Goal: Information Seeking & Learning: Find specific fact

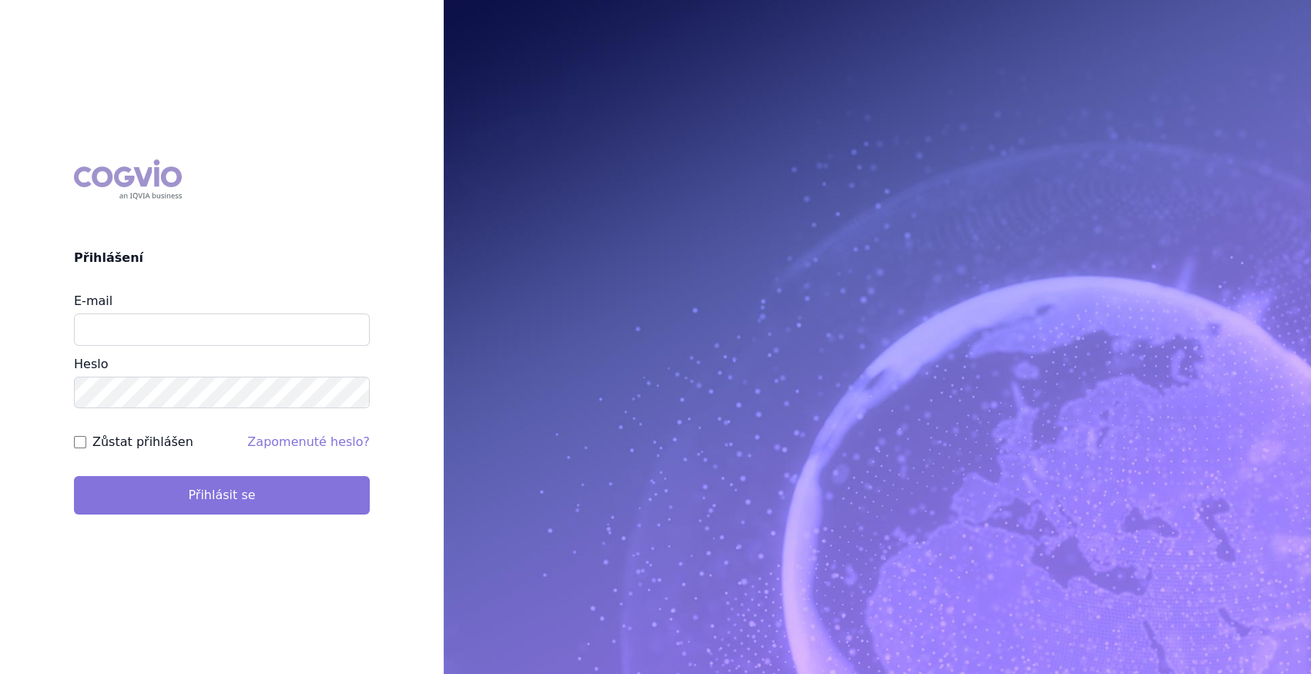
type input "marek_sebrle@accord-healthcare.com"
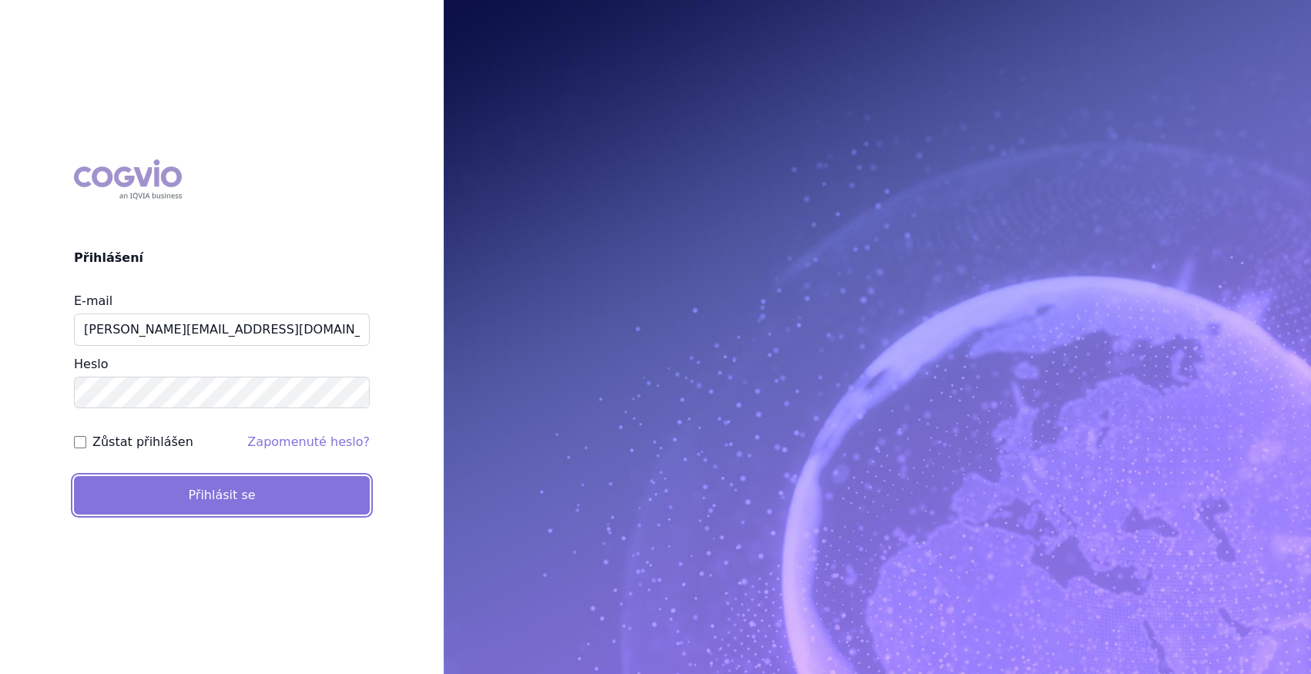
click at [212, 508] on button "Přihlásit se" at bounding box center [222, 495] width 296 height 39
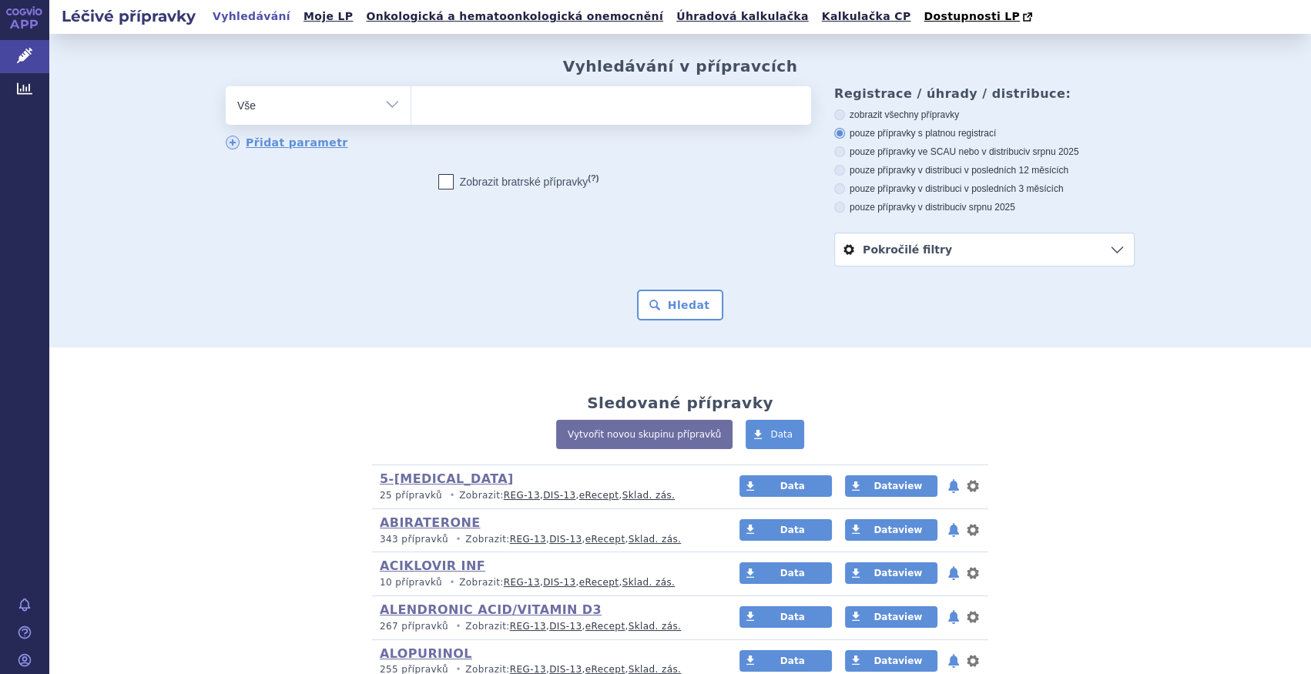
click at [397, 106] on select "Vše Přípravek/SUKL kód MAH VPOIS ATC/Aktivní látka Léková forma Síla" at bounding box center [318, 103] width 185 height 35
select select "filter-product"
click at [226, 87] on select "Vše Přípravek/SUKL kód MAH VPOIS ATC/Aktivní látka Léková forma Síla" at bounding box center [318, 103] width 185 height 35
click at [450, 106] on ul at bounding box center [611, 102] width 400 height 32
click at [411, 106] on select at bounding box center [411, 105] width 1 height 39
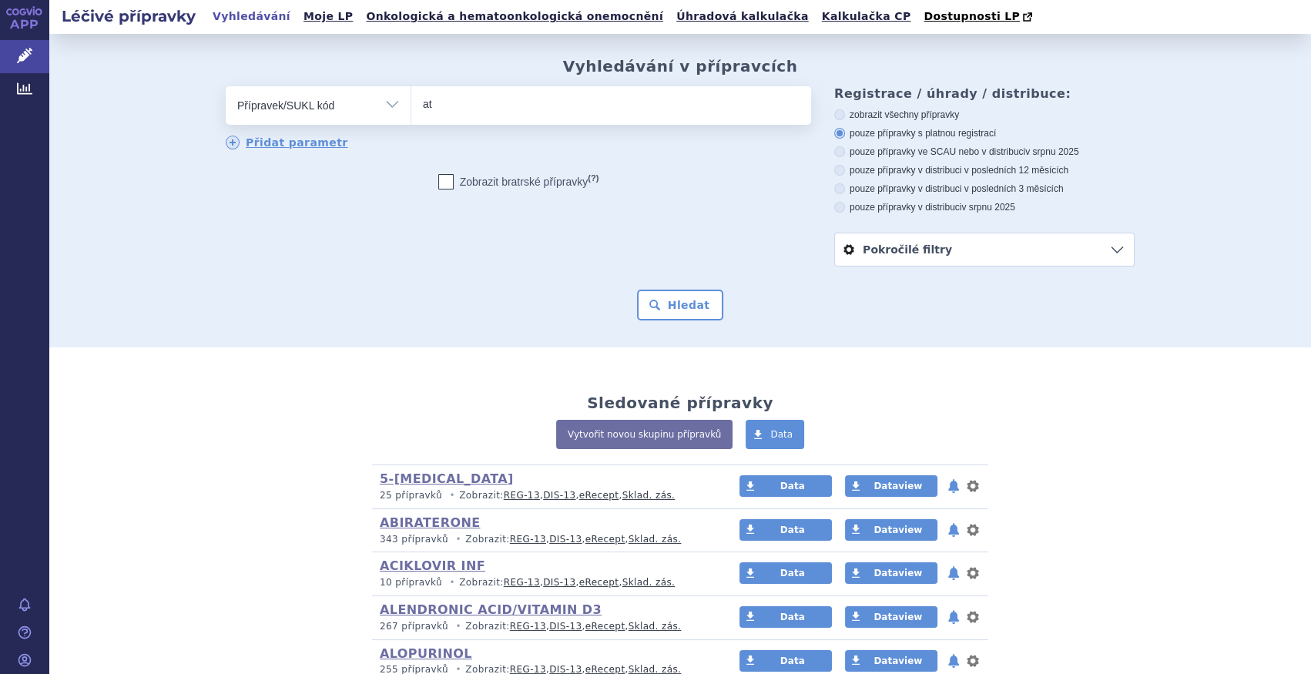
type input "a"
type input "c"
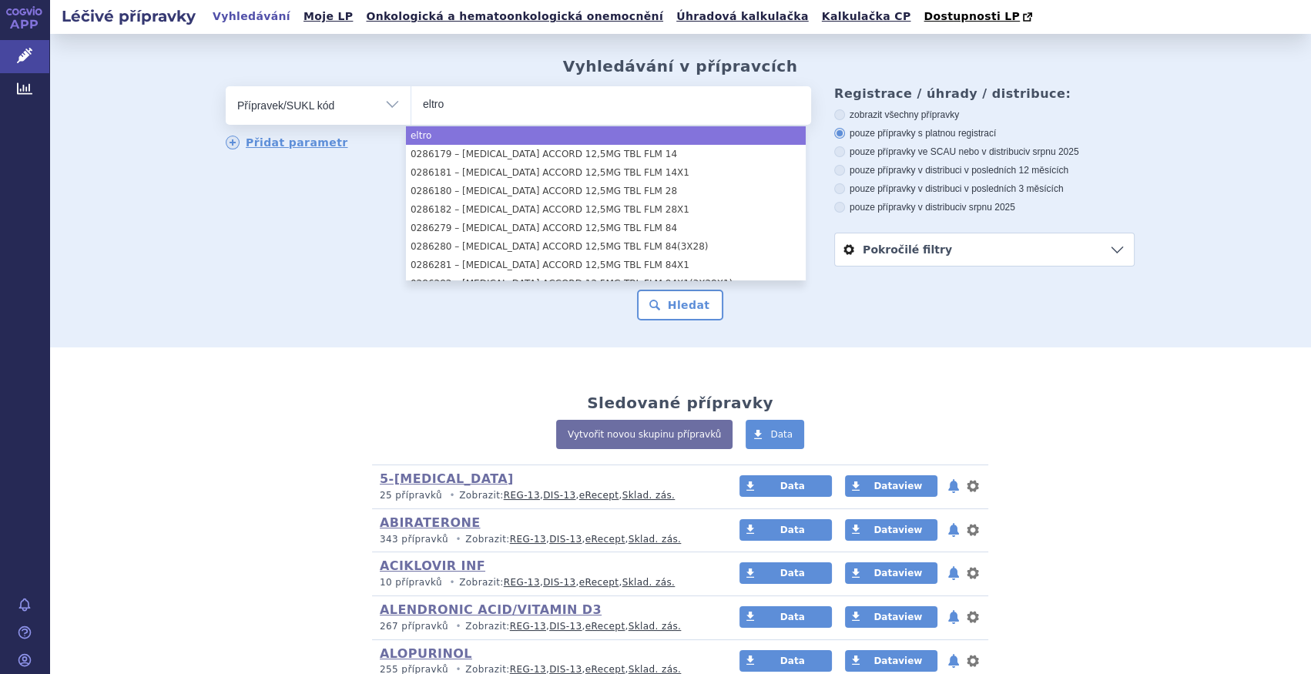
type input "eltro"
select select "eltro"
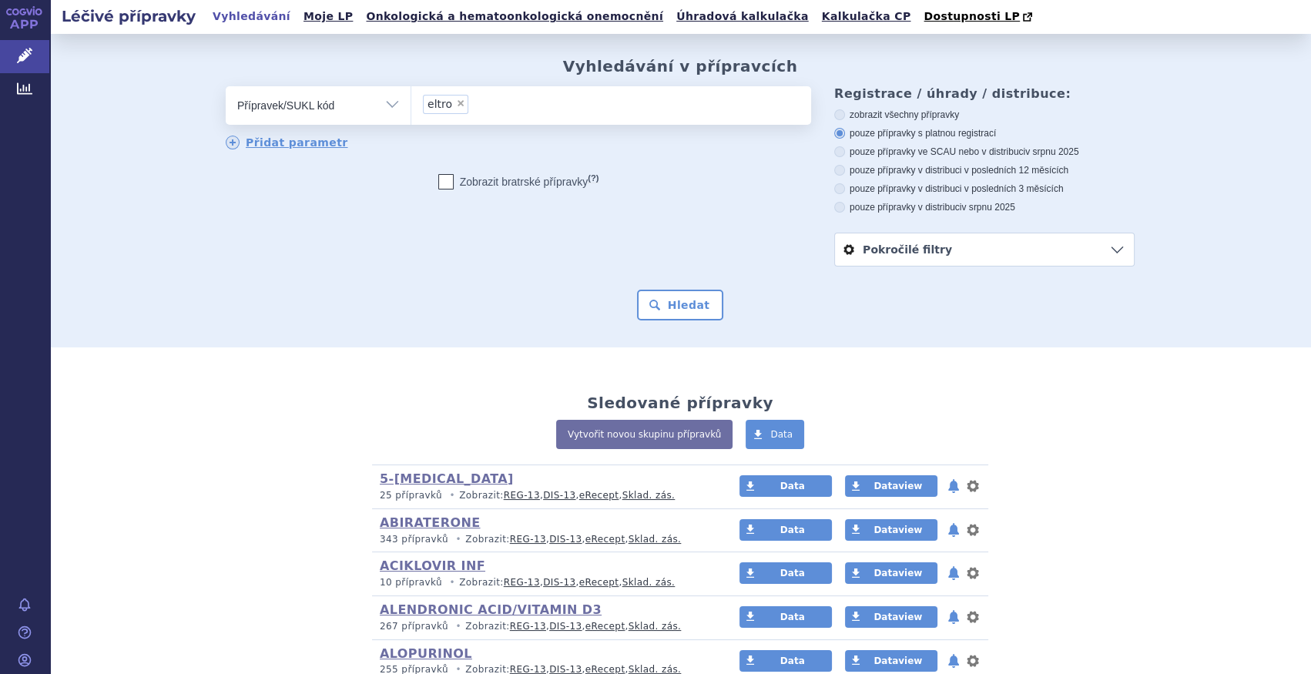
drag, startPoint x: 327, startPoint y: 109, endPoint x: 321, endPoint y: 118, distance: 11.1
click at [329, 109] on select "Vše Přípravek/SUKL kód MAH VPOIS ATC/Aktivní látka Léková forma Síla" at bounding box center [318, 103] width 185 height 35
click at [330, 101] on select "Vše Přípravek/SUKL kód MAH VPOIS ATC/Aktivní látka Léková forma Síla" at bounding box center [318, 103] width 185 height 35
select select "filter-atc-group"
click at [226, 87] on select "Vše Přípravek/SUKL kód MAH VPOIS ATC/Aktivní látka Léková forma Síla" at bounding box center [318, 103] width 185 height 35
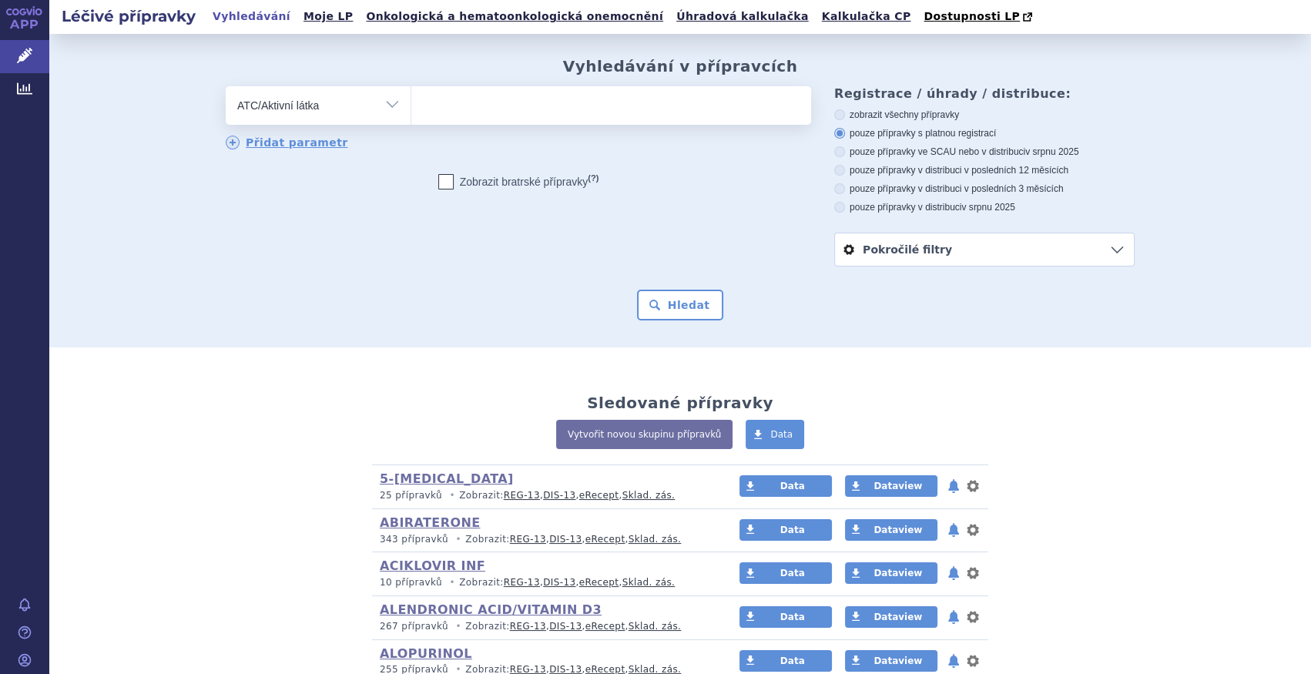
click at [501, 116] on ul at bounding box center [611, 102] width 400 height 32
click at [411, 116] on select at bounding box center [411, 105] width 1 height 39
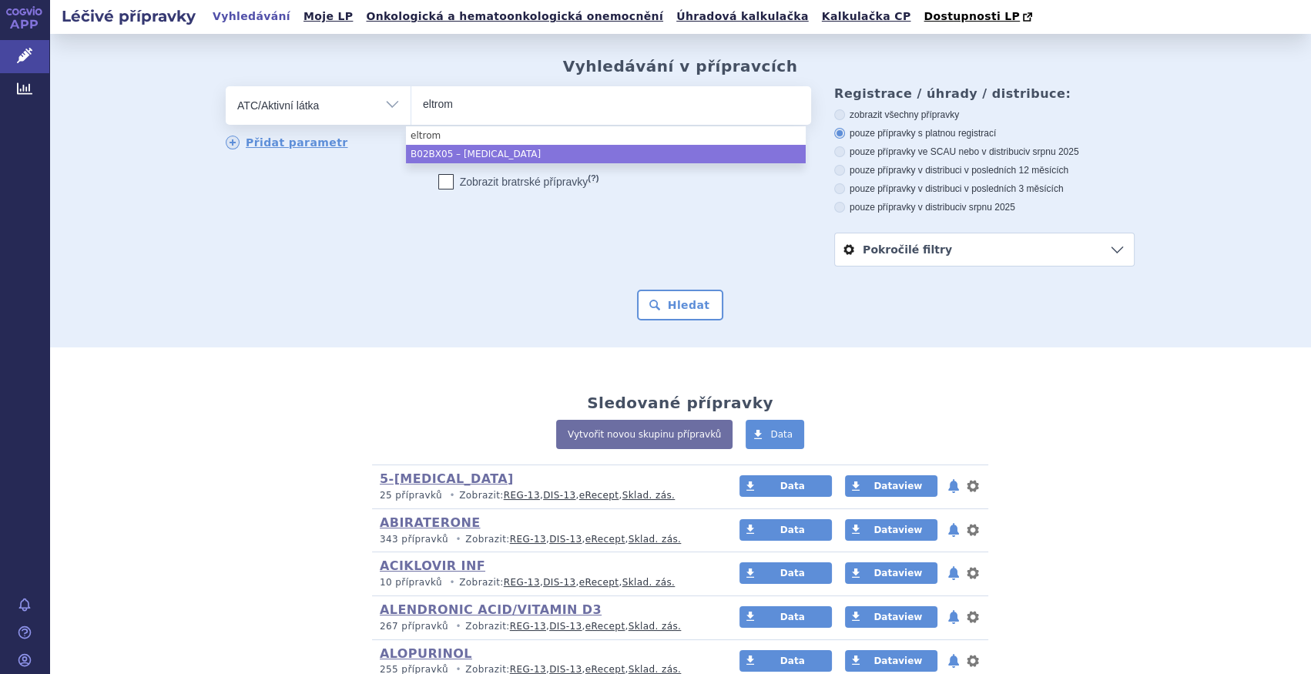
type input "eltrom"
select select "B02BX05"
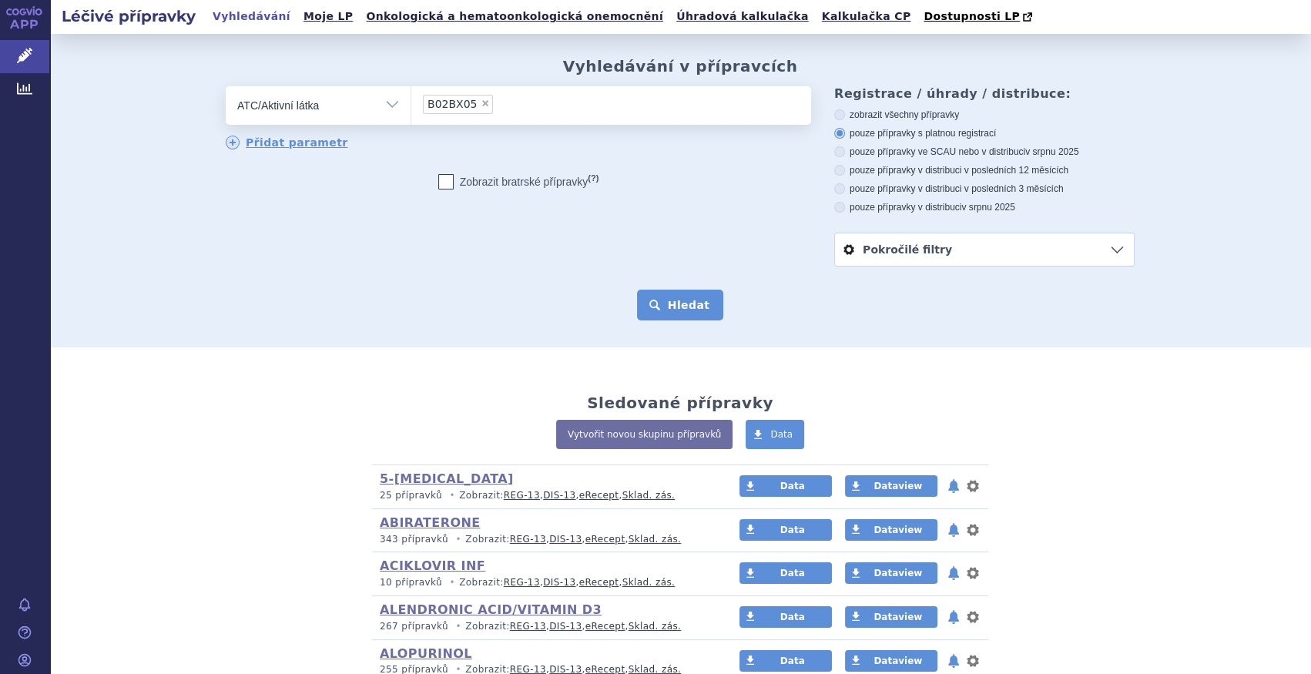
click at [683, 320] on button "Hledat" at bounding box center [680, 305] width 87 height 31
click at [679, 303] on button "Hledat" at bounding box center [680, 305] width 87 height 31
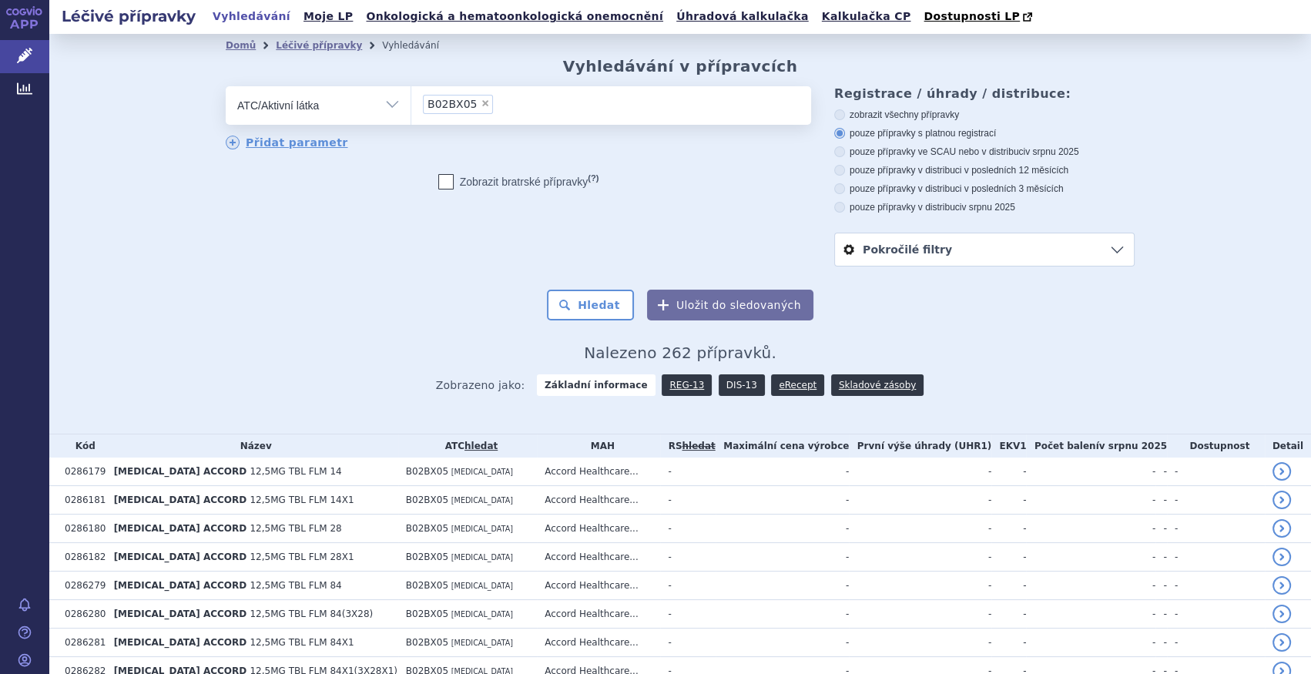
click at [719, 392] on link "DIS-13" at bounding box center [742, 385] width 46 height 22
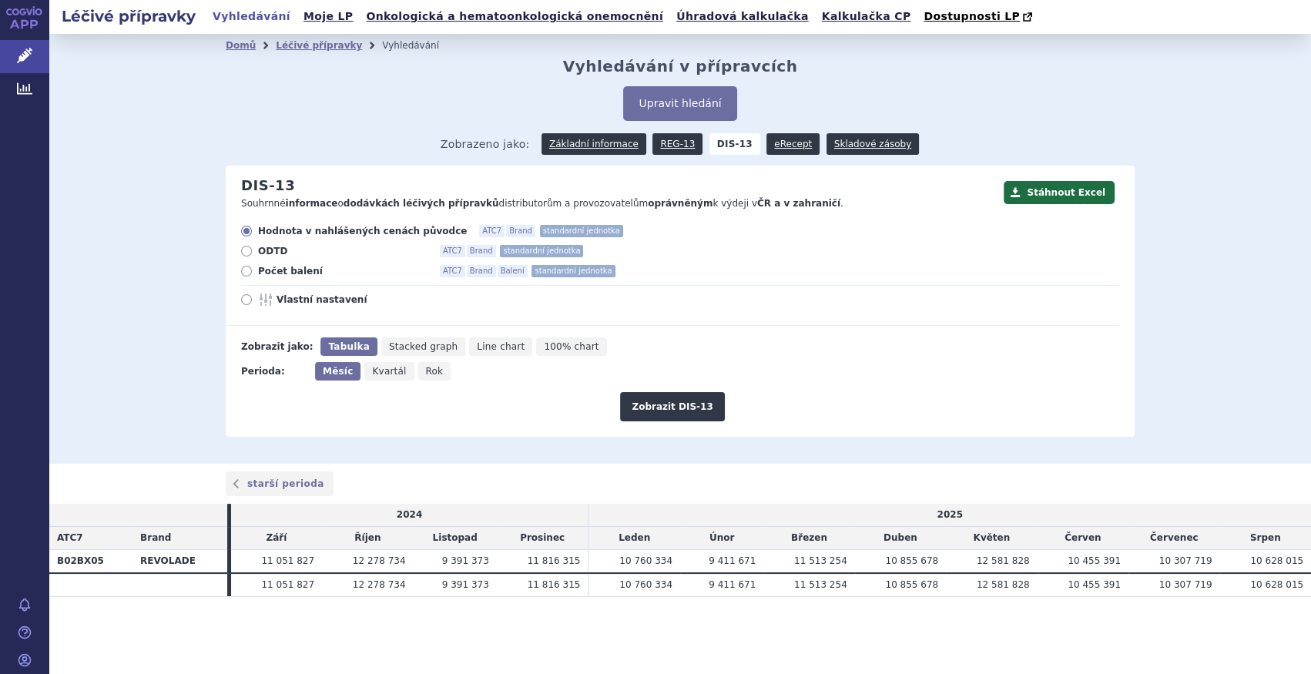
click at [260, 268] on span "Počet balení" at bounding box center [342, 271] width 169 height 12
click at [253, 268] on input "Počet balení ATC7 Brand Balení standardní jednotka" at bounding box center [248, 273] width 10 height 10
radio input "true"
click at [655, 398] on button "Zobrazit DIS-13" at bounding box center [672, 406] width 104 height 29
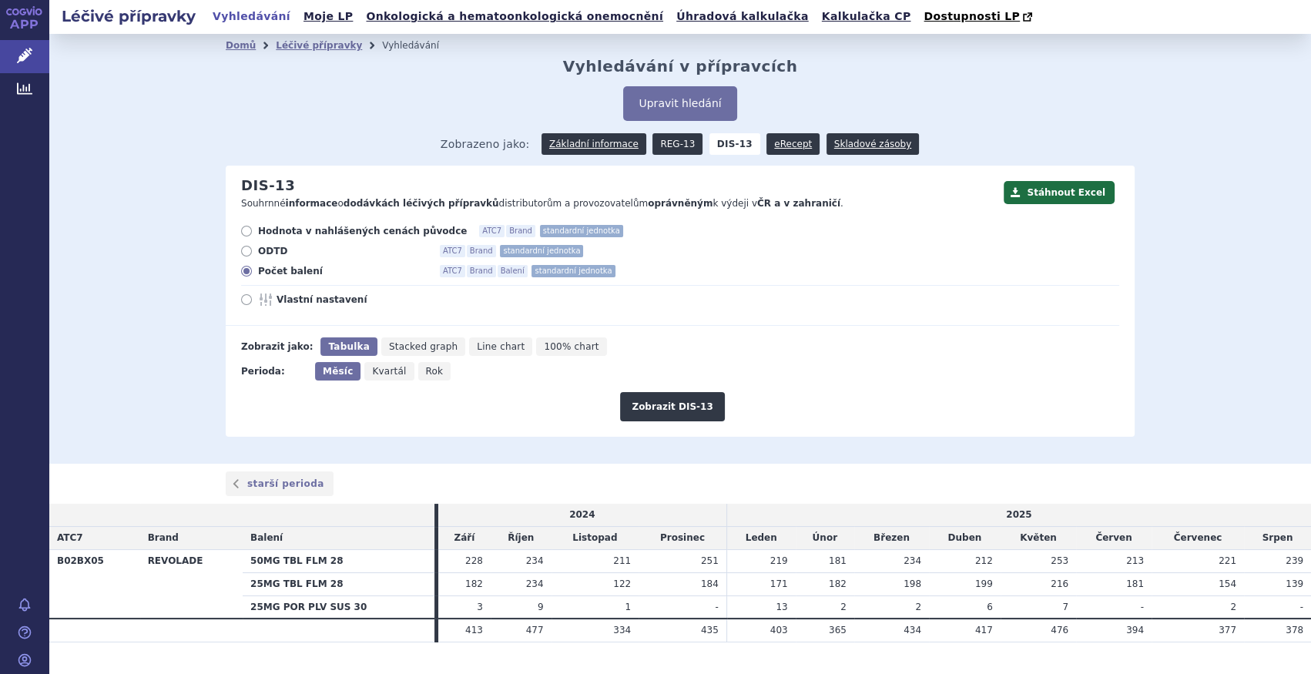
click at [659, 152] on link "REG-13" at bounding box center [677, 144] width 50 height 22
